Goal: Task Accomplishment & Management: Manage account settings

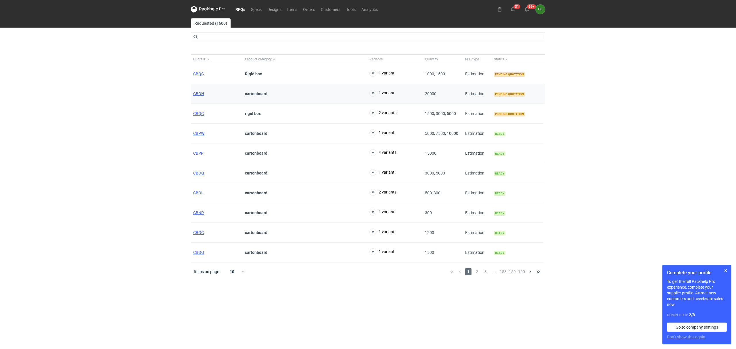
click at [201, 91] on span "CBQH" at bounding box center [198, 93] width 11 height 5
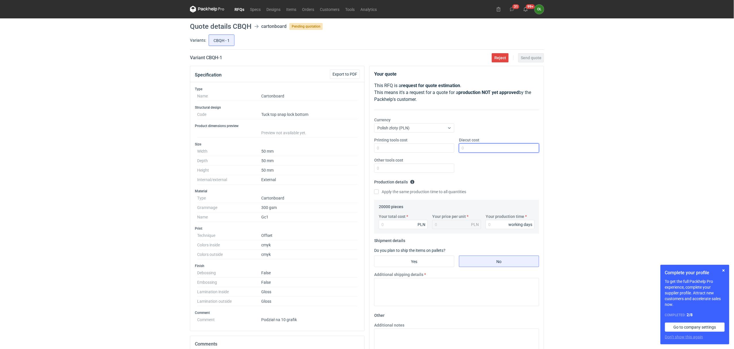
click at [479, 151] on input "Diecut cost" at bounding box center [499, 147] width 80 height 9
type input "1400"
click at [399, 221] on input "Your total cost" at bounding box center [403, 224] width 49 height 9
type input "8670"
type input "0.43"
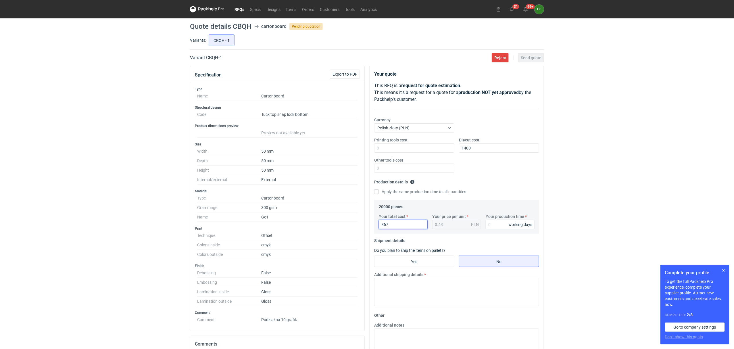
type input "86"
type input "8700"
type input "0.44"
type input "8700"
click at [495, 226] on input "Your production time" at bounding box center [510, 224] width 49 height 9
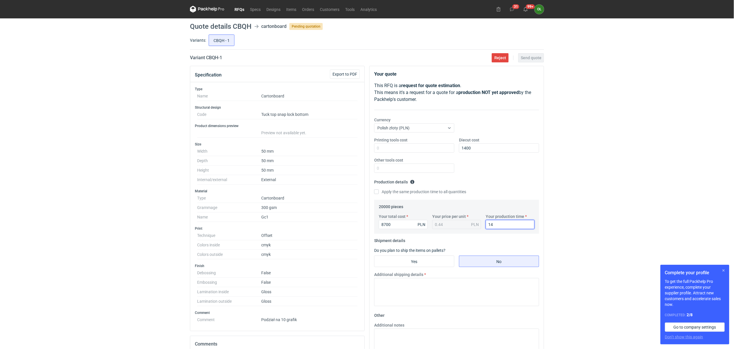
type input "14"
click at [724, 269] on button "button" at bounding box center [723, 270] width 7 height 7
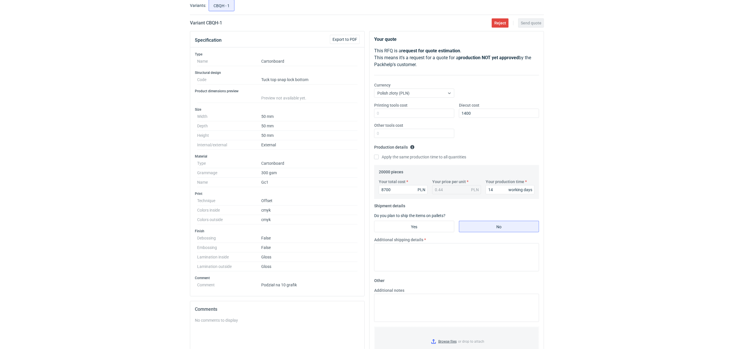
scroll to position [38, 0]
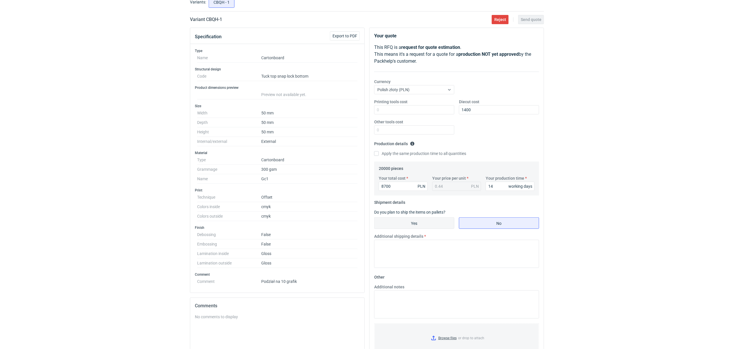
click at [406, 220] on input "Yes" at bounding box center [415, 223] width 80 height 11
radio input "true"
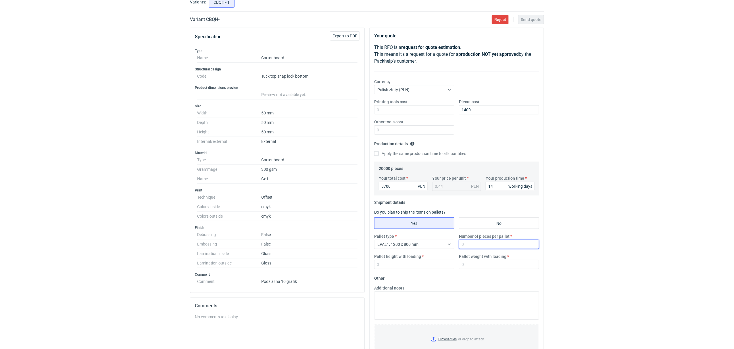
click at [510, 242] on input "Number of pieces per pallet" at bounding box center [499, 244] width 80 height 9
click at [463, 243] on input "Number of pieces per pallet" at bounding box center [499, 244] width 80 height 9
type input "20000"
type input "1500"
type input "190"
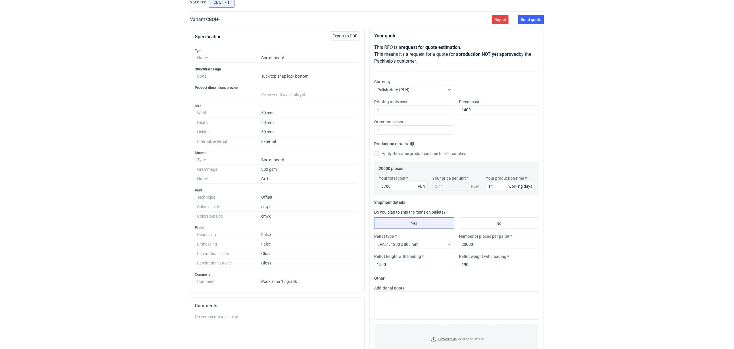
click at [134, 234] on div "RFQs Specs Designs Items Orders Customers Tools Analytics 31 99+ OŁ [PERSON_NAM…" at bounding box center [367, 136] width 734 height 349
click at [6, 179] on div "RFQs Specs Designs Items Orders Customers Tools Analytics 31 99+ OŁ [PERSON_NAM…" at bounding box center [367, 136] width 734 height 349
click at [396, 189] on input "8700" at bounding box center [403, 186] width 49 height 9
drag, startPoint x: 385, startPoint y: 185, endPoint x: 365, endPoint y: 185, distance: 20.4
click at [365, 185] on div "Specification Export to PDF Type Name Cartonboard Structural design Code Tuck t…" at bounding box center [367, 232] width 359 height 408
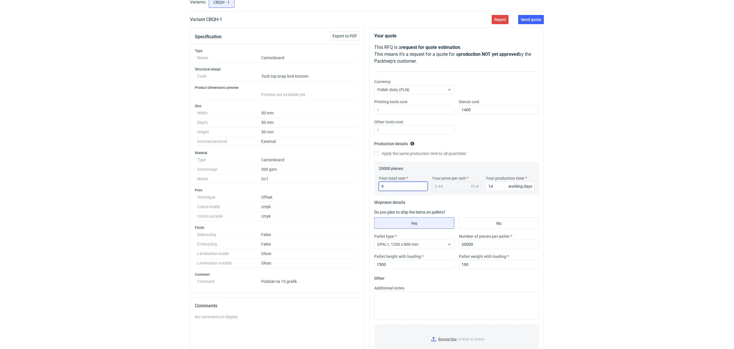
type input "90"
type input "9100"
type input "0.46"
type input "9100"
click at [62, 182] on div "RFQs Specs Designs Items Orders Customers Tools Analytics 31 99+ OŁ [PERSON_NAM…" at bounding box center [367, 136] width 734 height 349
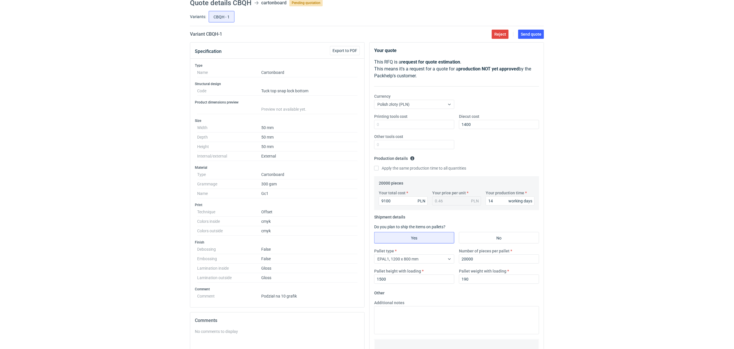
scroll to position [13, 0]
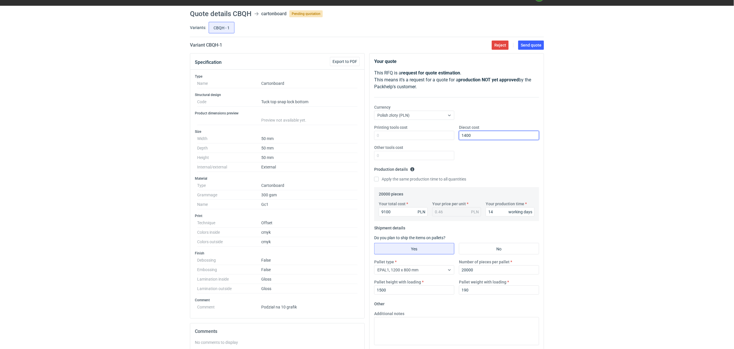
click at [466, 135] on input "1400" at bounding box center [499, 135] width 80 height 9
type input "1500"
click at [518, 101] on div "Your quote This RFQ is a request for quote estimation . This means it's a reque…" at bounding box center [457, 220] width 174 height 335
click at [540, 47] on button "Send quote" at bounding box center [531, 45] width 26 height 9
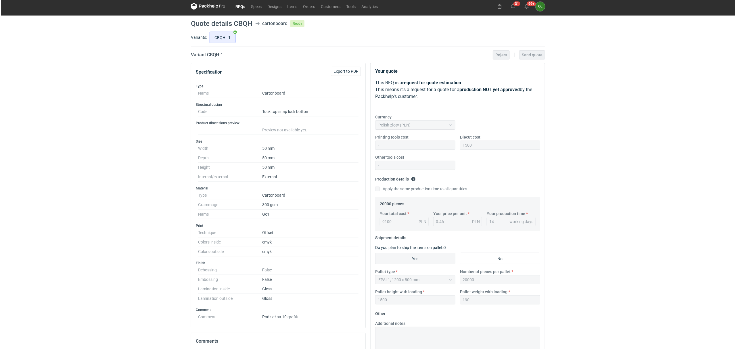
scroll to position [0, 0]
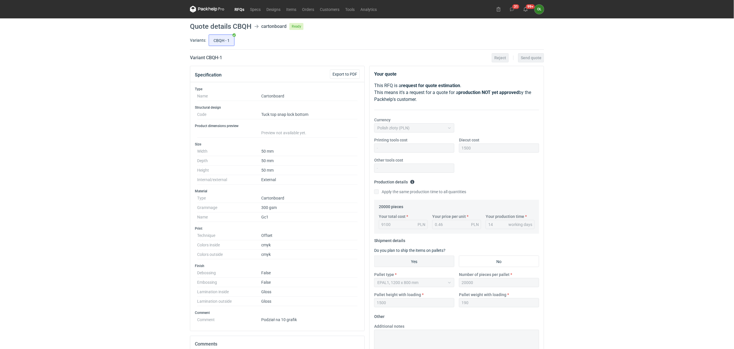
click at [242, 10] on link "RFQs" at bounding box center [240, 9] width 16 height 7
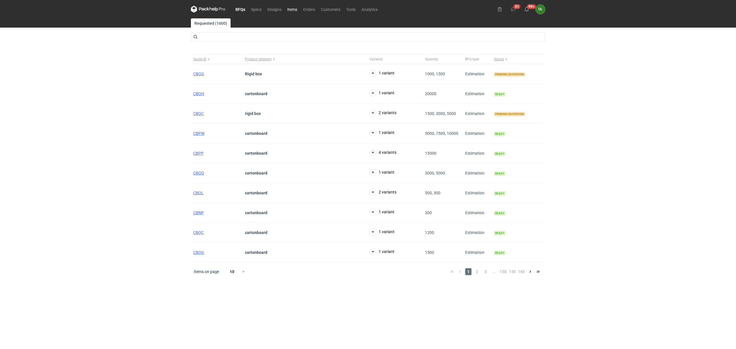
click at [294, 8] on link "Items" at bounding box center [292, 9] width 16 height 7
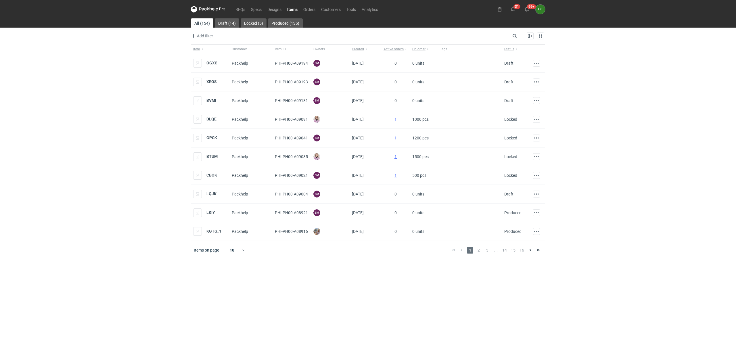
drag, startPoint x: 5, startPoint y: 148, endPoint x: 24, endPoint y: 126, distance: 29.1
click at [5, 148] on div "RFQs Specs Designs Items Orders Customers Tools Analytics 31 99+ OŁ [PERSON_NAM…" at bounding box center [368, 174] width 736 height 349
